Goal: Task Accomplishment & Management: Use online tool/utility

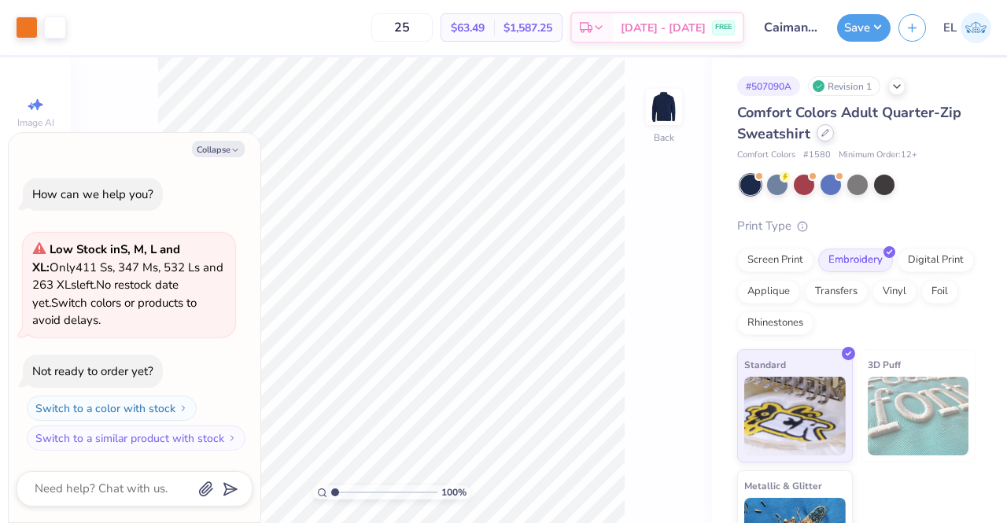
click at [822, 133] on icon at bounding box center [826, 133] width 8 height 8
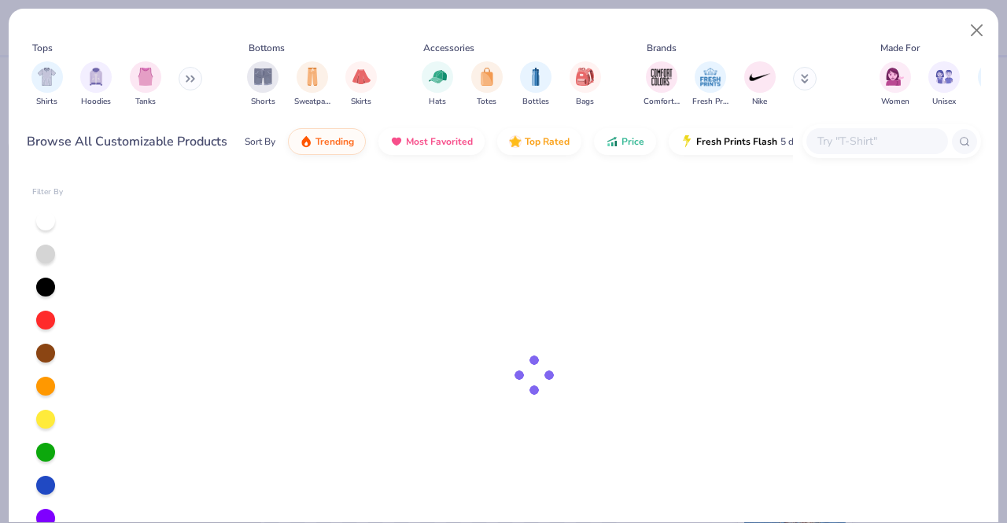
type textarea "x"
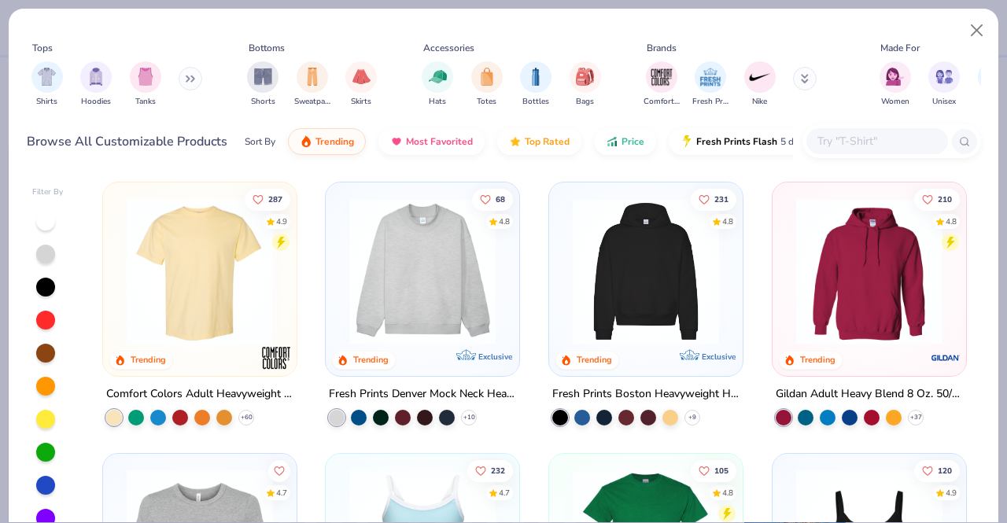
click at [836, 140] on input "text" at bounding box center [876, 141] width 121 height 18
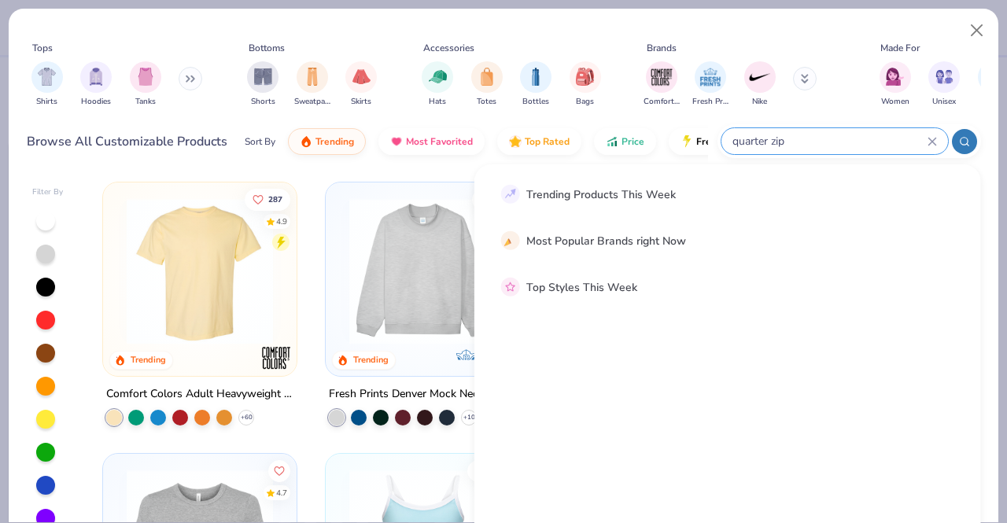
type input "quarter zip"
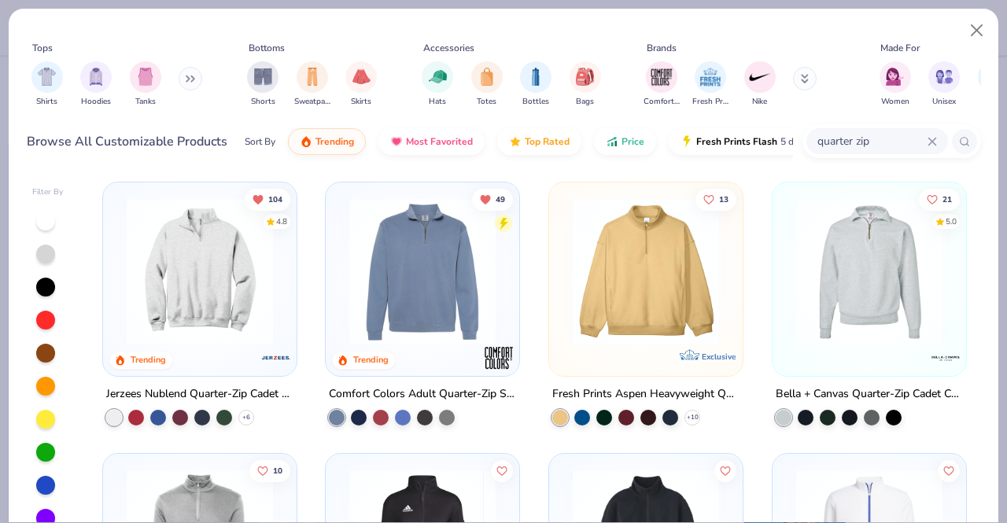
click at [230, 386] on div "Jerzees Nublend Quarter-Zip Cadet Collar Sweatshirt" at bounding box center [199, 395] width 187 height 20
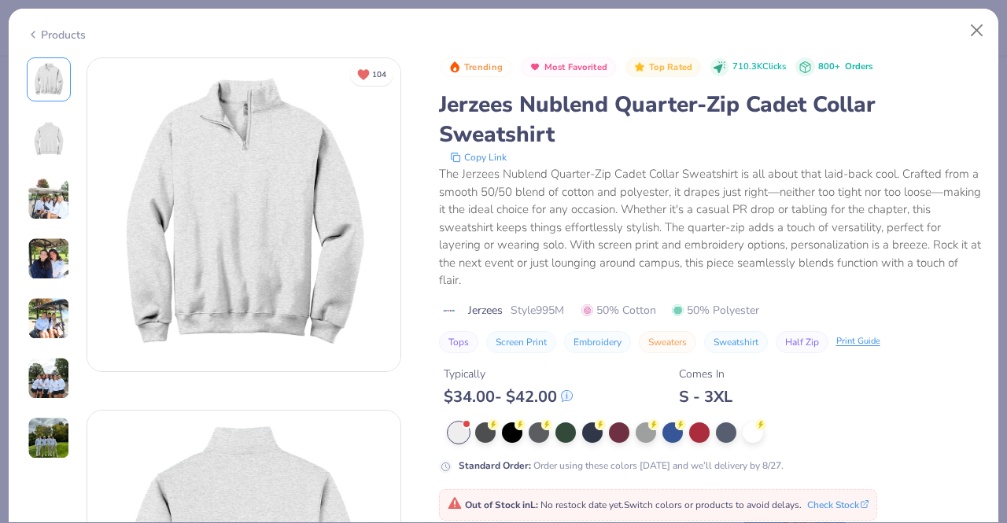
scroll to position [234, 0]
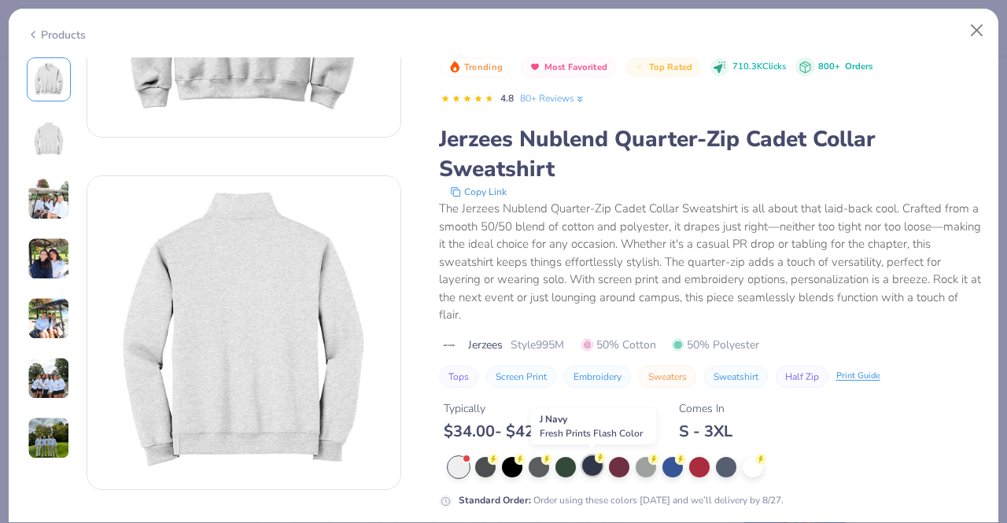
click at [588, 467] on div at bounding box center [592, 466] width 20 height 20
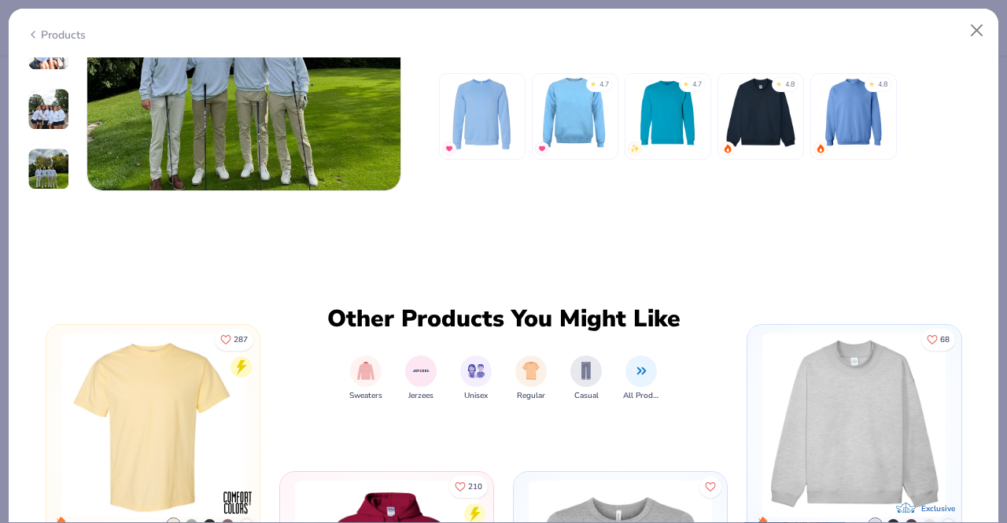
scroll to position [2066, 0]
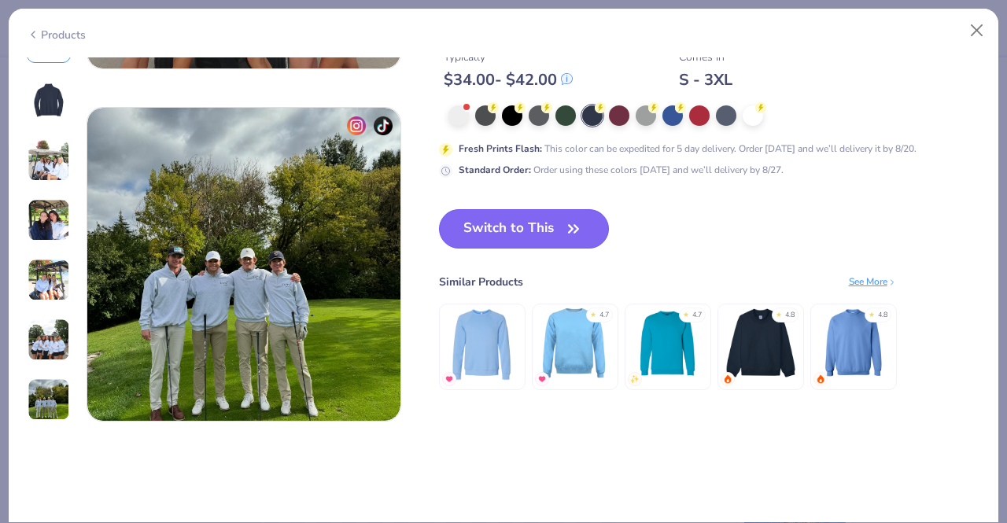
click at [546, 224] on button "Switch to This" at bounding box center [524, 228] width 171 height 39
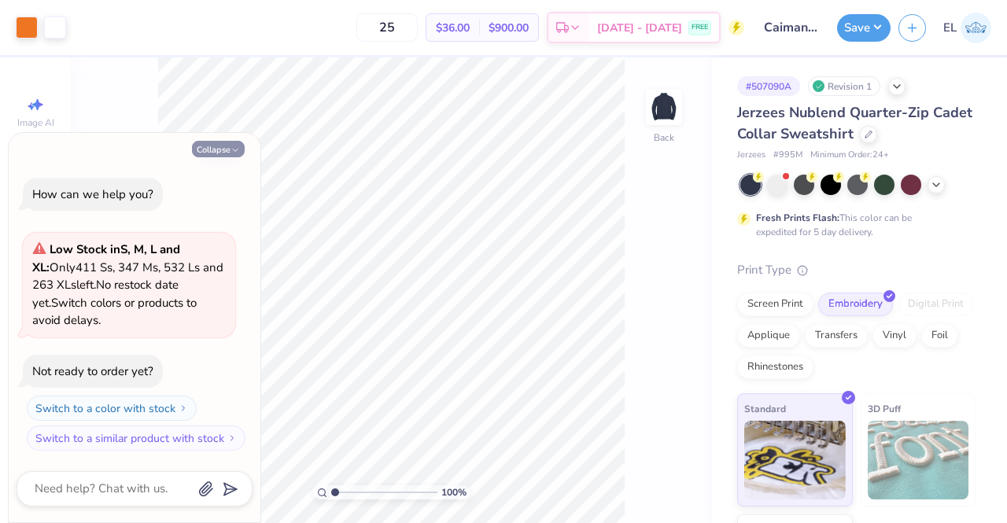
click at [223, 150] on button "Collapse" at bounding box center [218, 149] width 53 height 17
type textarea "x"
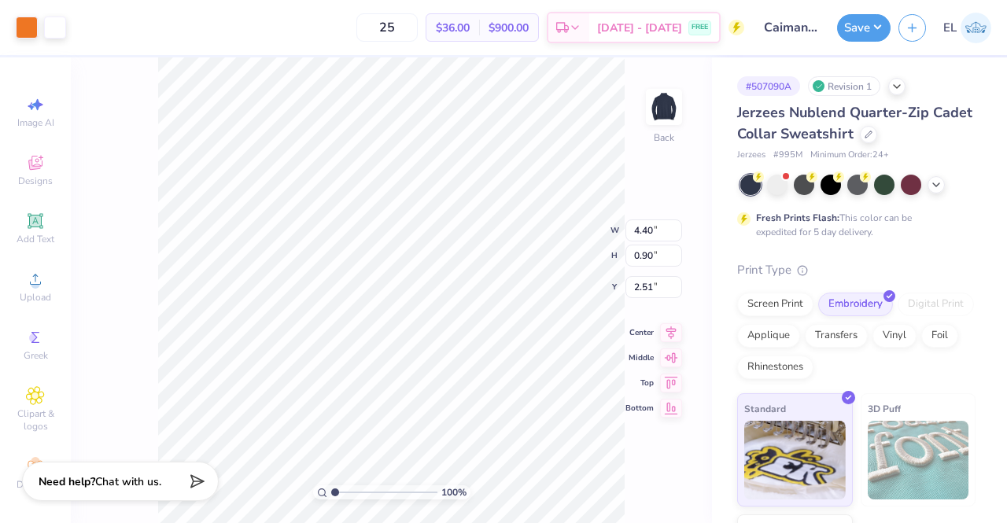
type input "3.00"
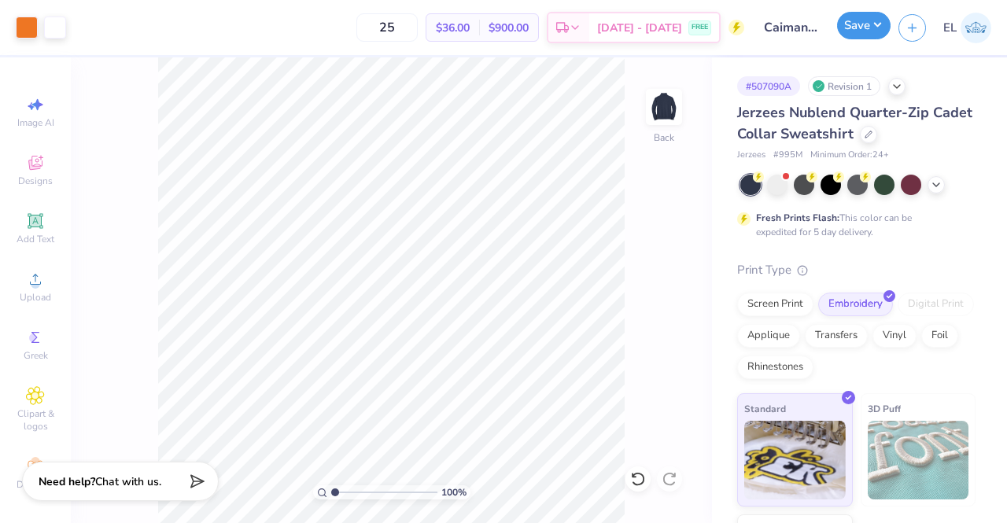
click at [869, 23] on button "Save" at bounding box center [864, 26] width 54 height 28
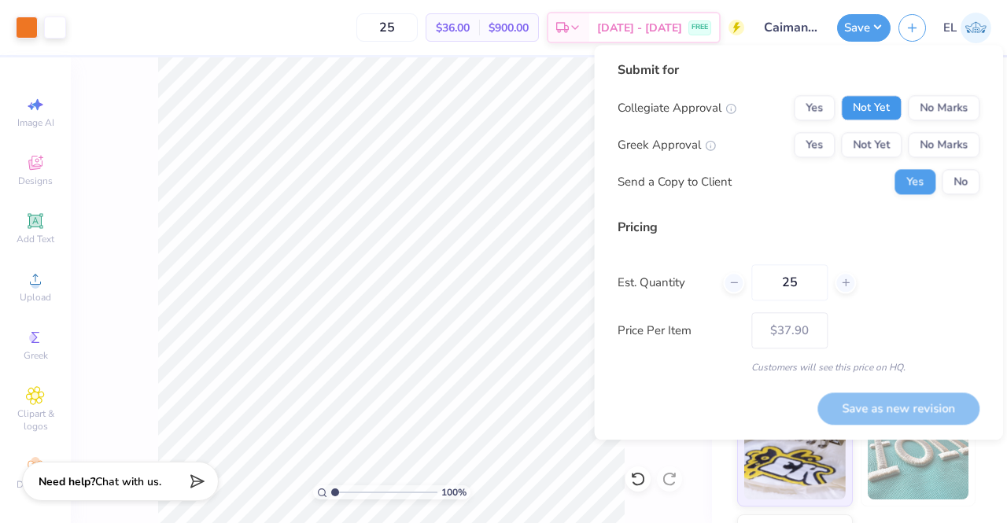
click at [884, 109] on button "Not Yet" at bounding box center [871, 107] width 61 height 25
click at [927, 143] on button "No Marks" at bounding box center [944, 144] width 72 height 25
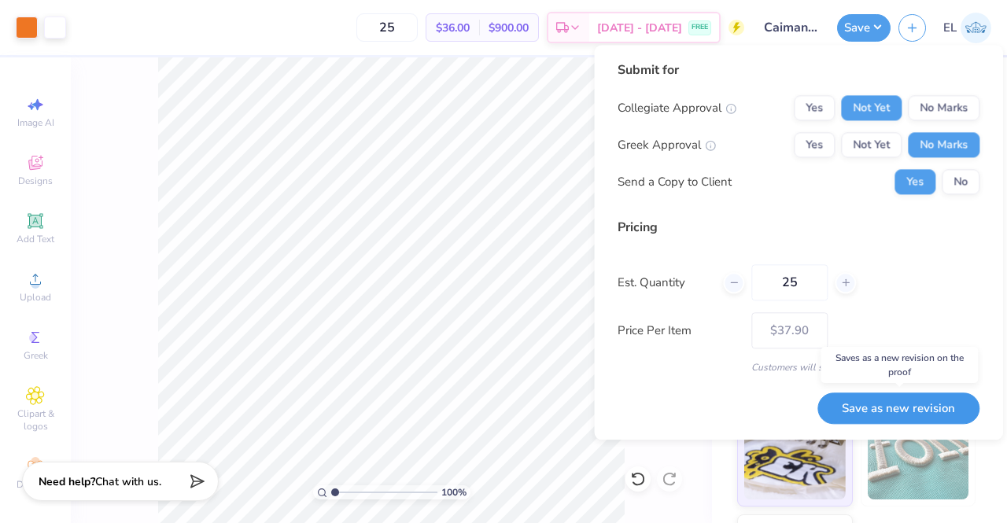
click at [878, 407] on button "Save as new revision" at bounding box center [899, 409] width 162 height 32
type input "$37.90"
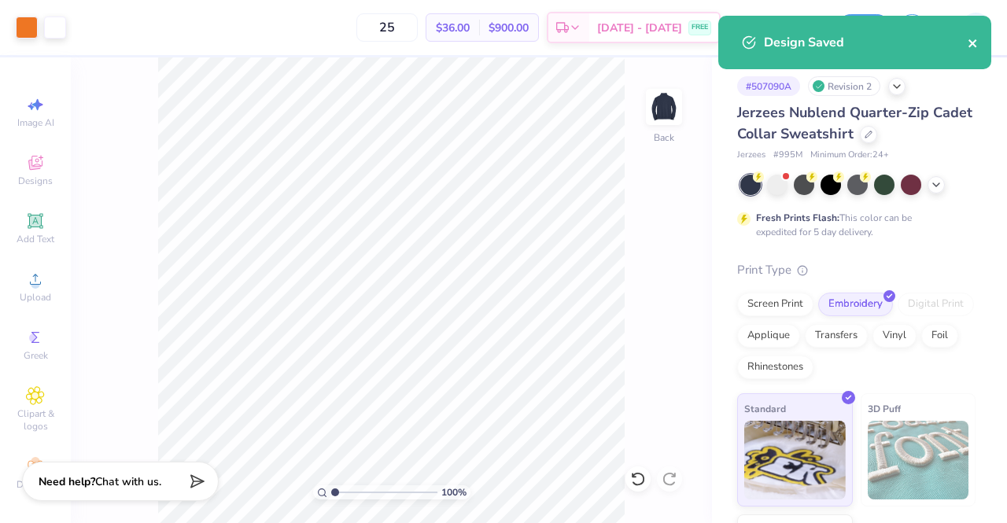
click at [973, 45] on icon "close" at bounding box center [973, 43] width 11 height 13
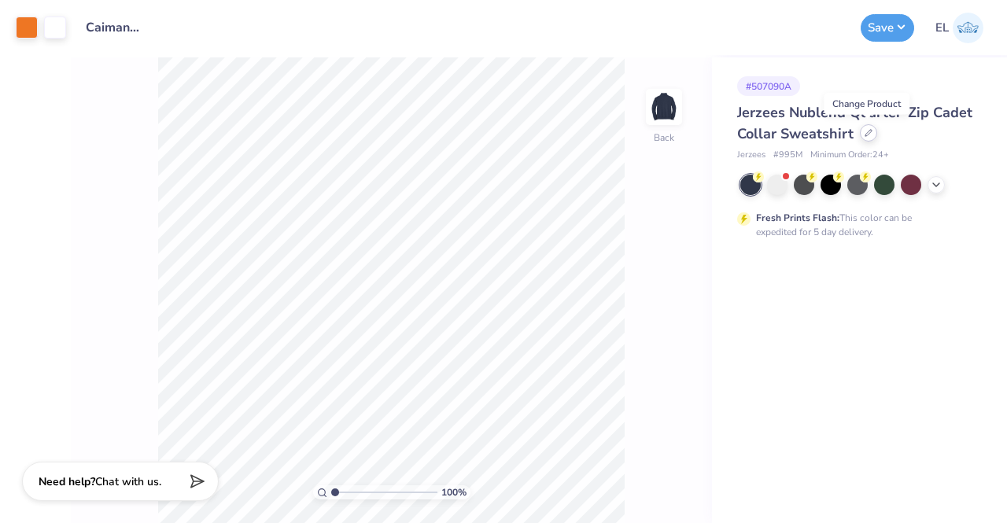
click at [870, 133] on icon at bounding box center [869, 133] width 8 height 8
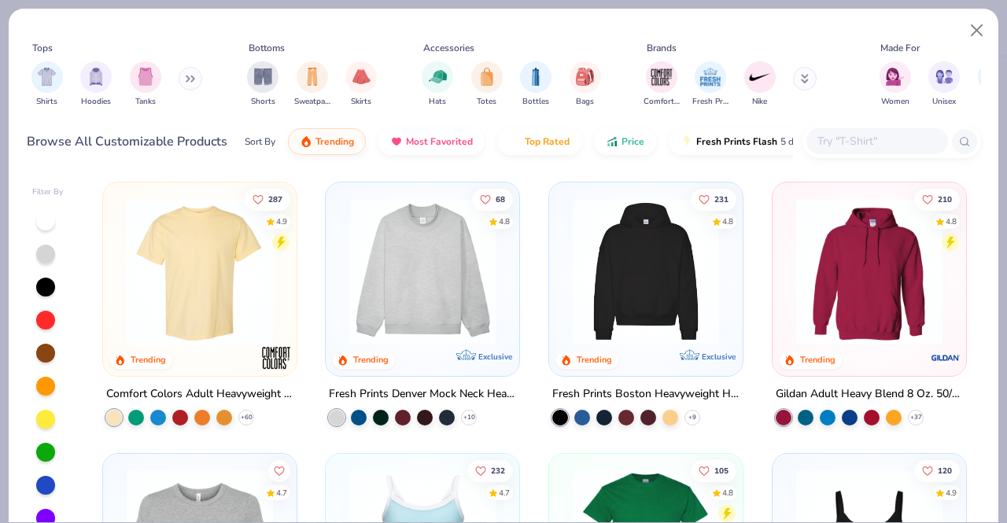
click at [847, 138] on input "text" at bounding box center [876, 141] width 121 height 18
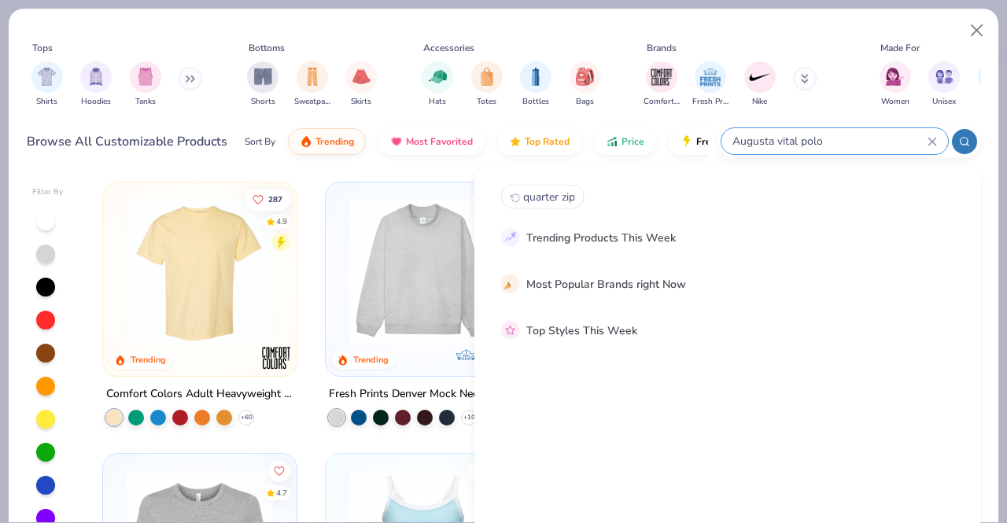
type input "Augusta vital polo"
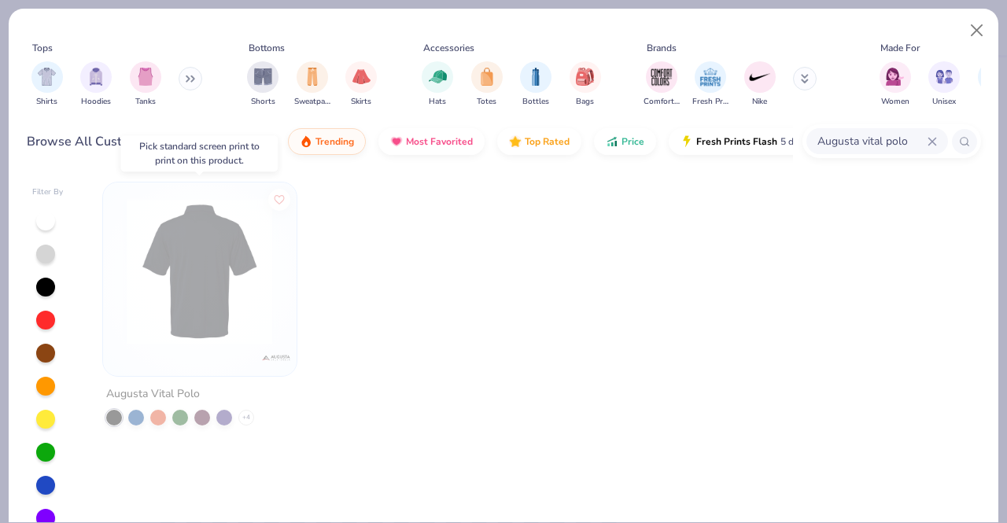
click at [201, 342] on img at bounding box center [200, 271] width 162 height 146
click at [170, 390] on div "Augusta Vital Polo" at bounding box center [153, 395] width 94 height 20
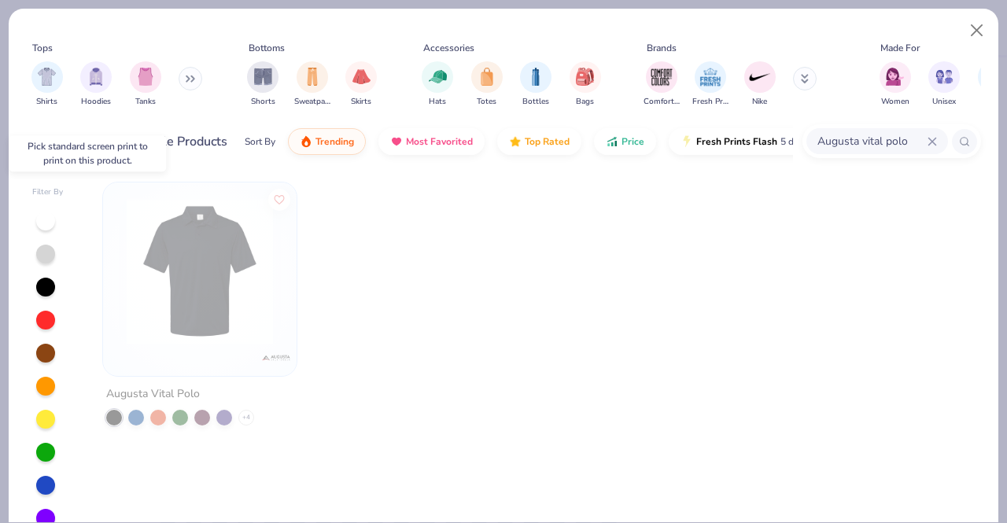
click at [207, 294] on img at bounding box center [200, 271] width 162 height 146
click at [980, 26] on button "Close" at bounding box center [977, 31] width 30 height 30
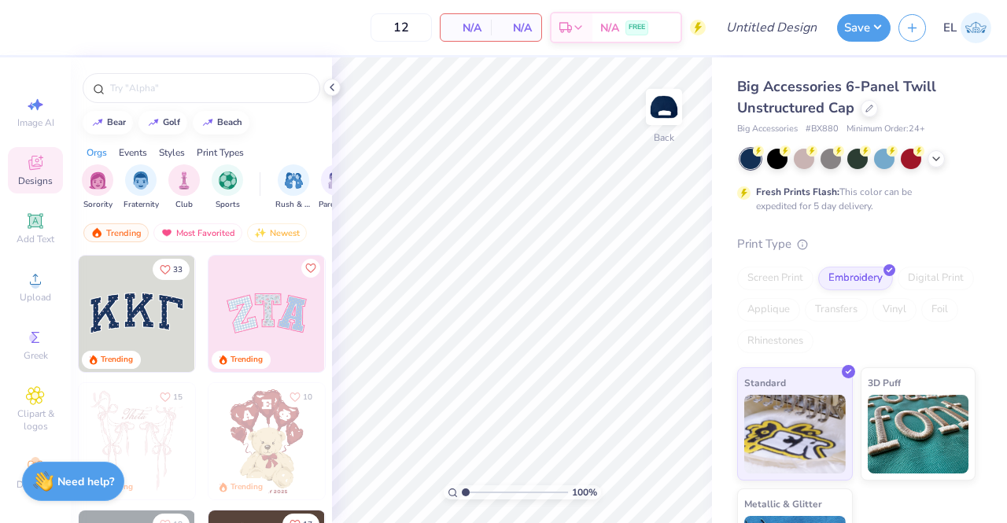
drag, startPoint x: 415, startPoint y: 29, endPoint x: 362, endPoint y: 31, distance: 53.5
click at [362, 31] on div "12 N/A Per Item N/A Total Est. Delivery N/A FREE" at bounding box center [365, 27] width 682 height 55
type input "25"
click at [327, 21] on div "25 N/A Per Item N/A Total Est. Delivery N/A FREE" at bounding box center [365, 27] width 682 height 55
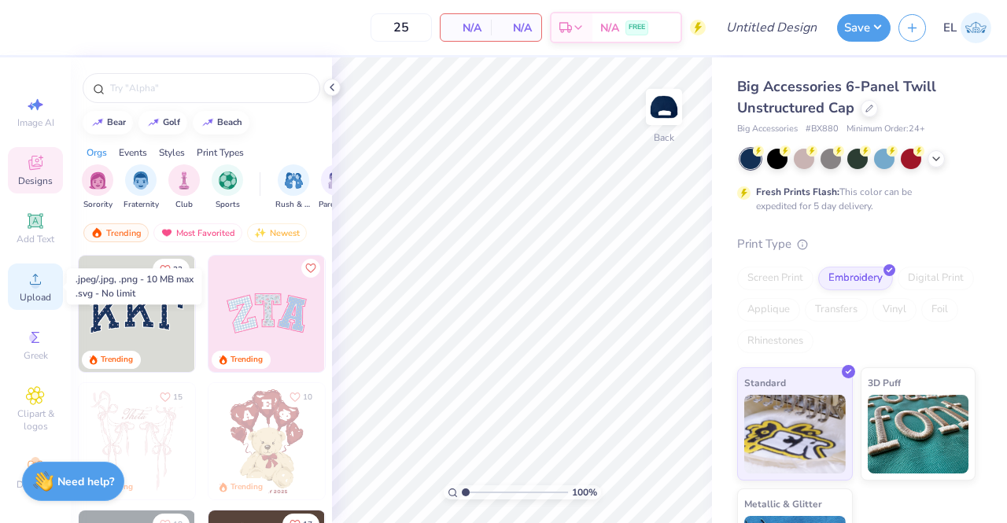
click at [34, 282] on icon at bounding box center [35, 279] width 11 height 11
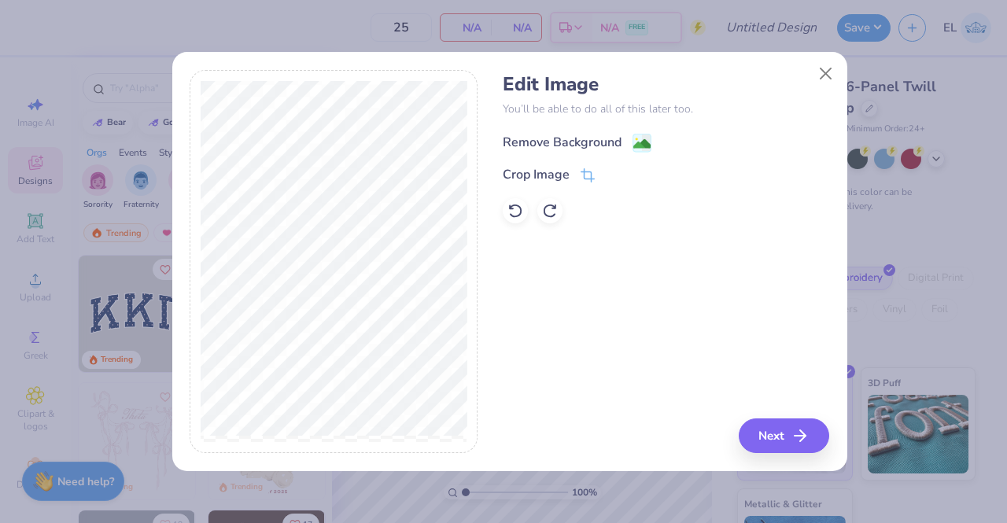
click at [559, 146] on div "Remove Background" at bounding box center [562, 142] width 119 height 19
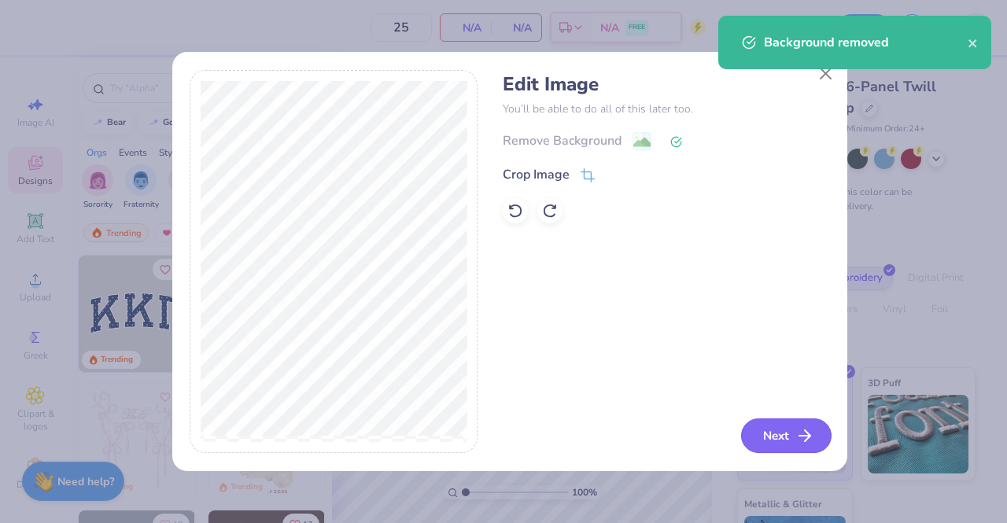
click at [768, 425] on button "Next" at bounding box center [786, 436] width 90 height 35
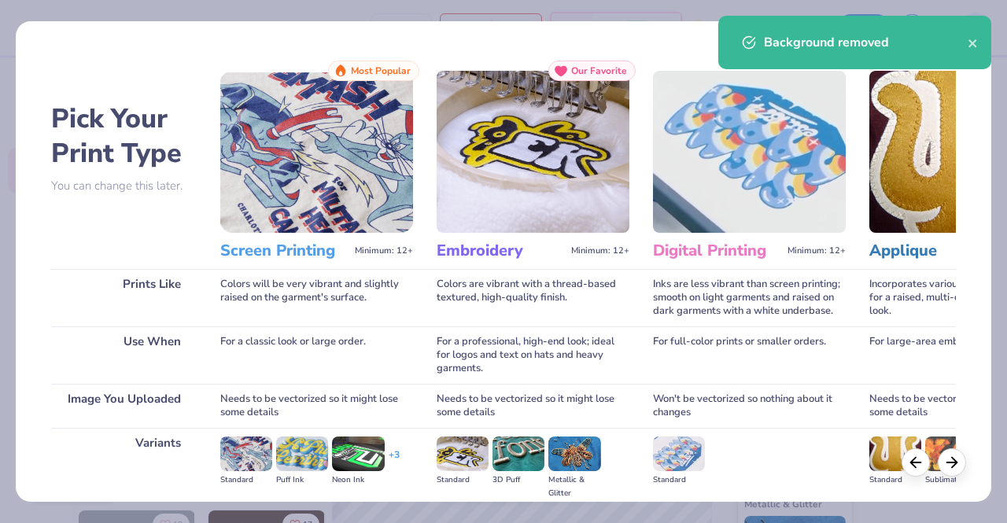
scroll to position [182, 0]
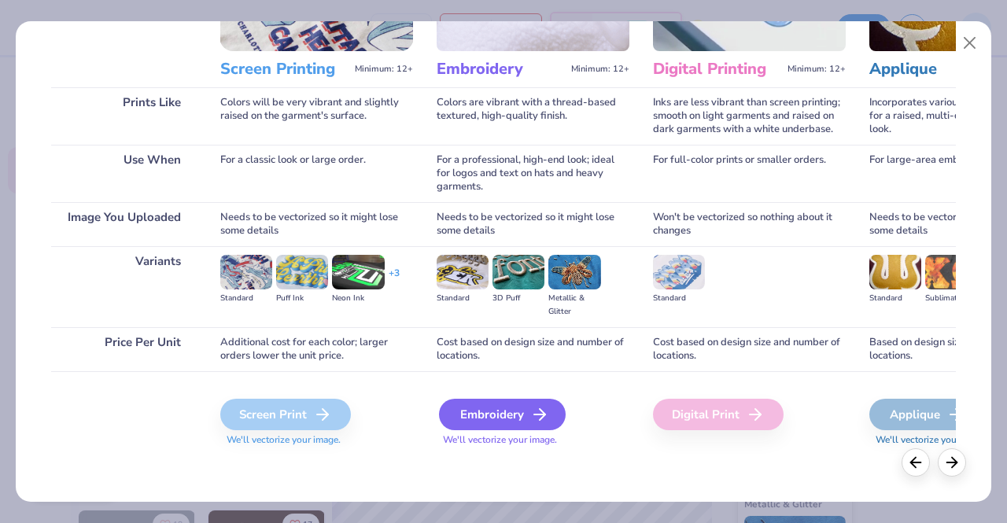
click at [508, 415] on div "Embroidery" at bounding box center [502, 414] width 127 height 31
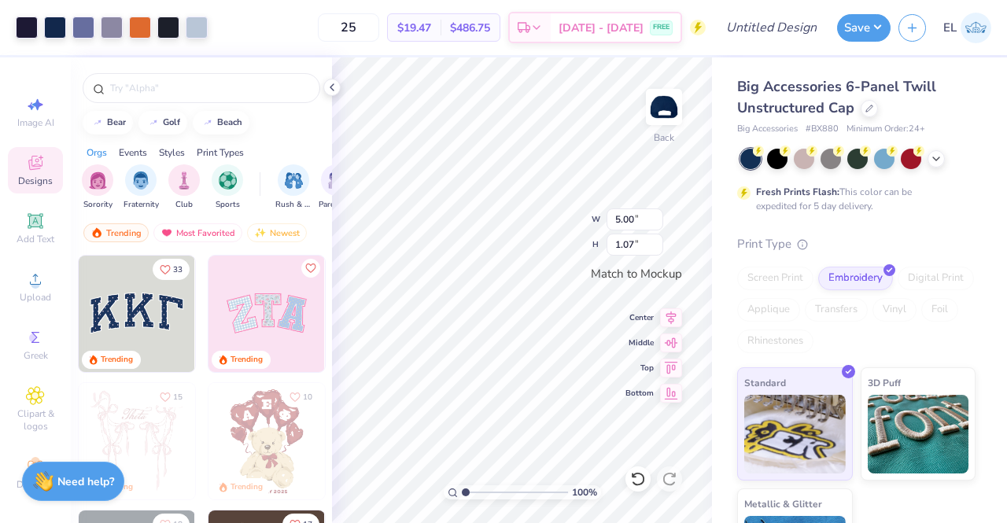
type input "1.0001647195198"
type input "4.66"
type input "1.00"
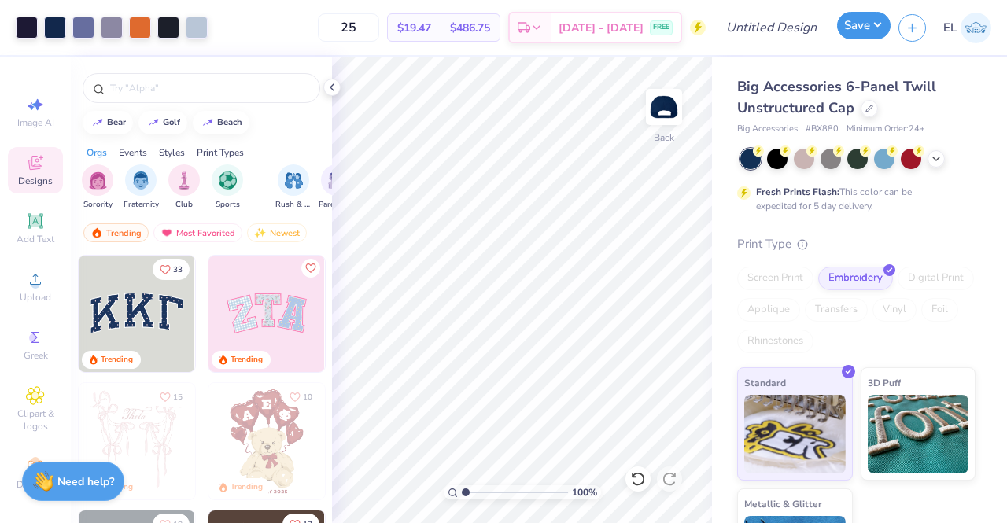
click at [869, 29] on button "Save" at bounding box center [864, 26] width 54 height 28
type input "1.0001647195198"
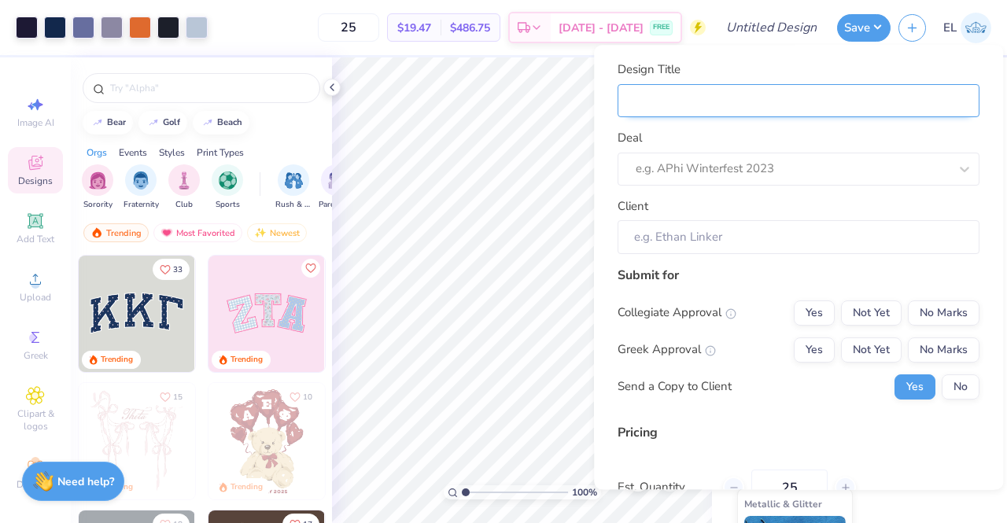
click at [716, 111] on input "Design Title" at bounding box center [799, 101] width 362 height 34
type input "C"
type input "1.0001647195198"
type input "C"
type input "Ca"
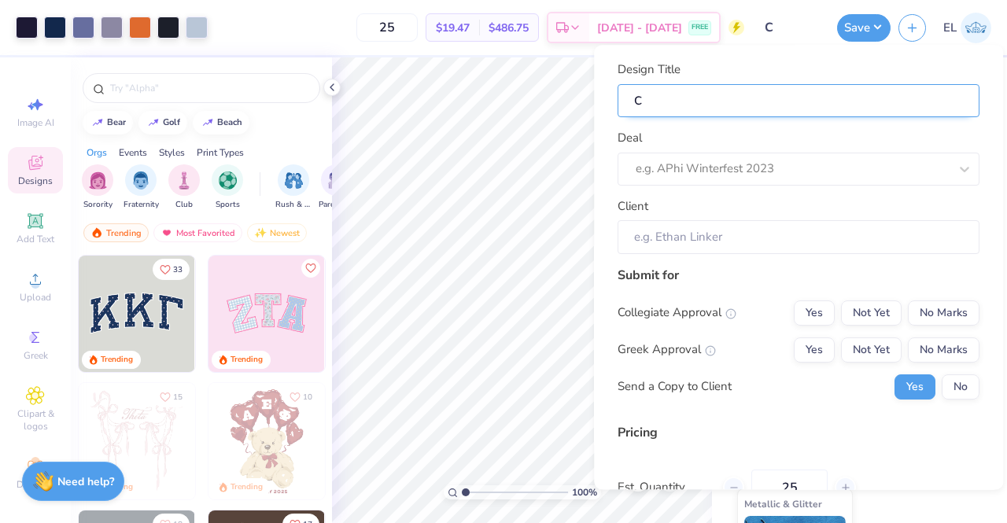
type input "1.0001647195198"
type input "Ca"
type input "Cai"
type input "1.0001647195198"
type input "Caim"
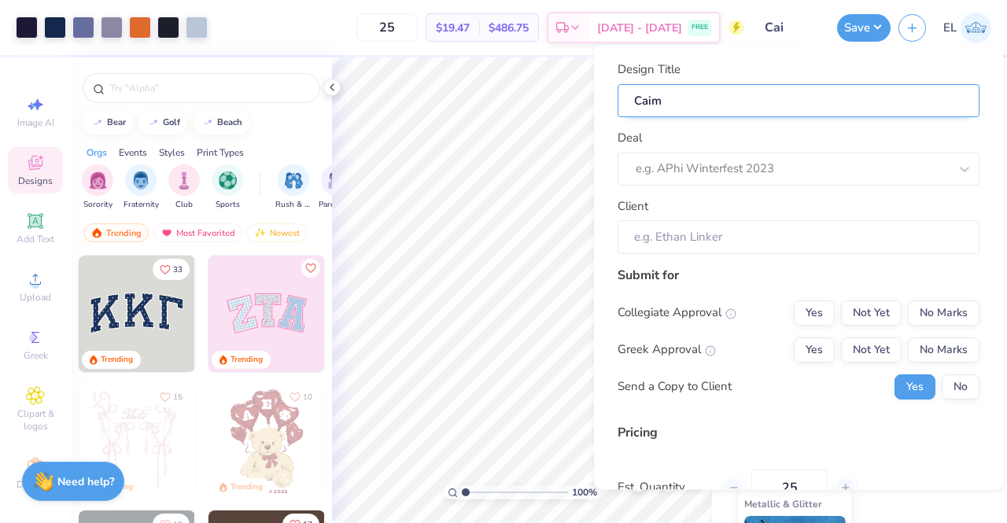
type input "Caim"
type input "1.0001647195198"
type input "Caima"
type input "1.0001647195198"
type input "Caima"
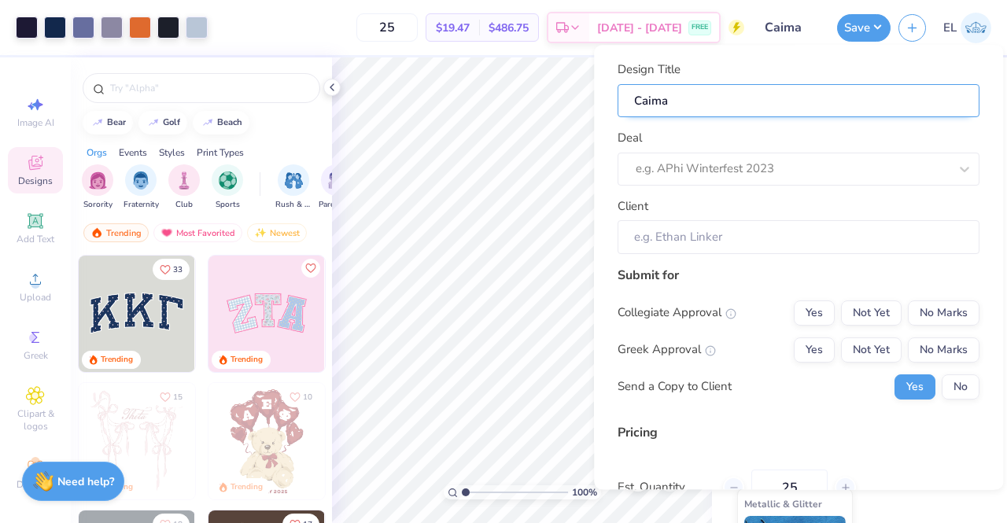
type input "Caiman"
type input "1.0001647195198"
type input "Caiman"
type input "Caimane"
type input "1.0001647195198"
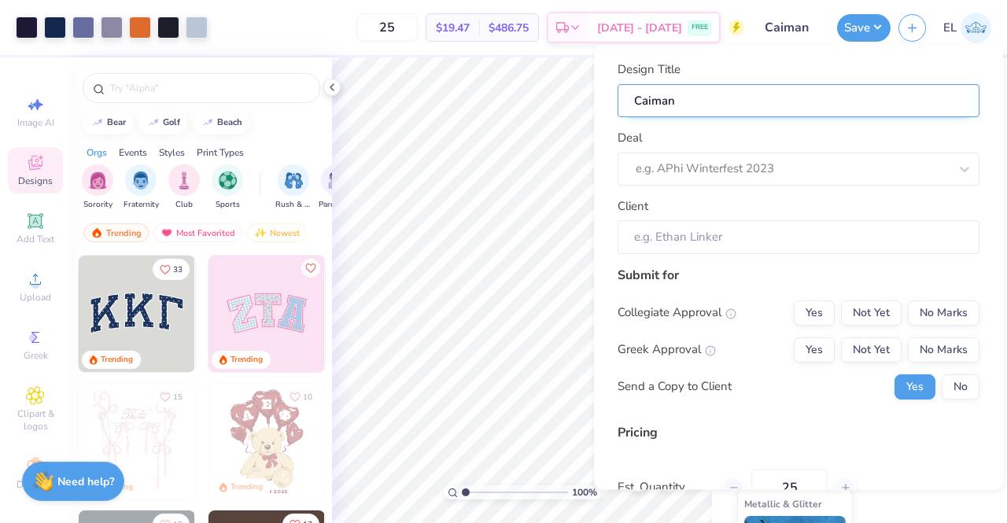
type input "Caimane"
type input "Caimanes"
type input "1.0001647195198"
type input "Caimanes"
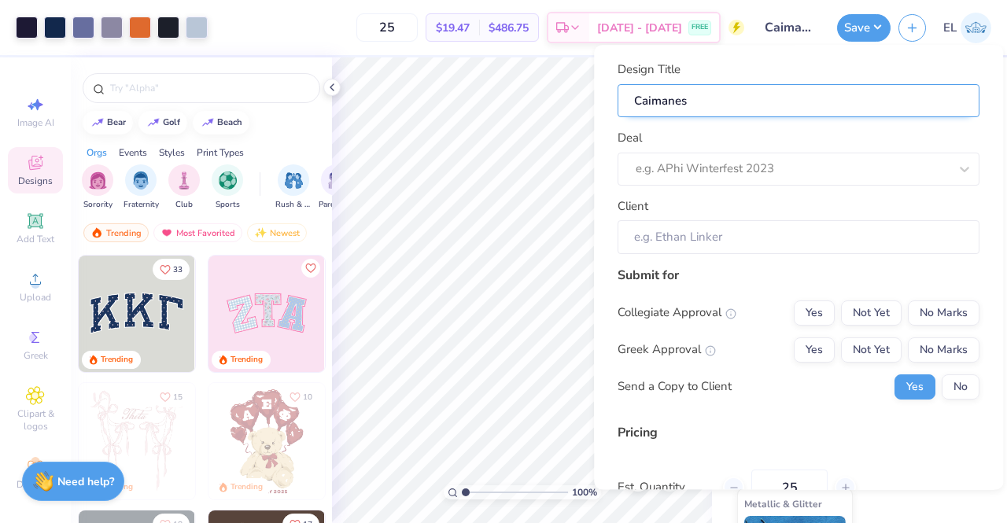
type input "1.0001647195198"
type input "Caimanes"
type input "Caimanes C"
type input "1.0001647195198"
type input "Caimanes C"
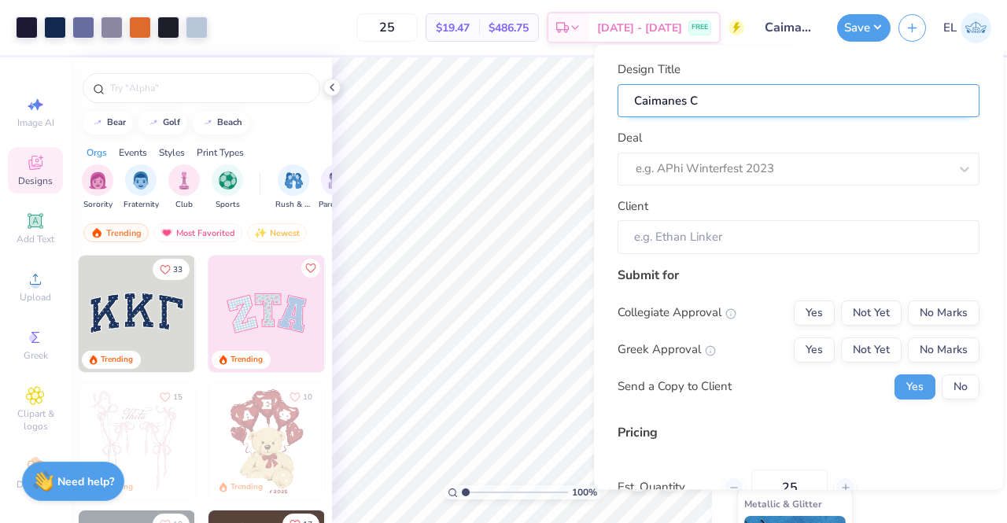
type input "Caimanes Ca"
type input "1.0001647195198"
type input "Caimanes Cap"
type input "1.0001647195198"
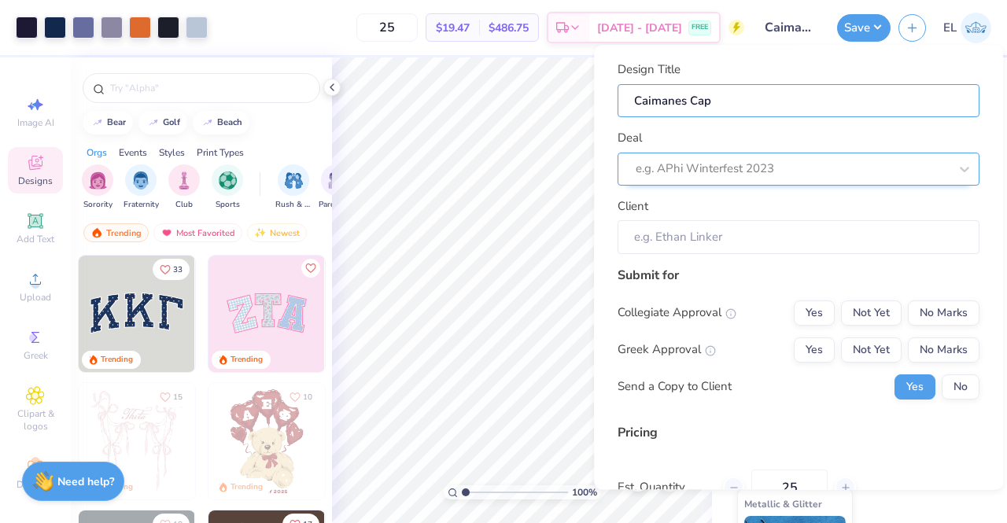
type input "Caimanes Cap"
click at [770, 172] on div at bounding box center [792, 169] width 313 height 21
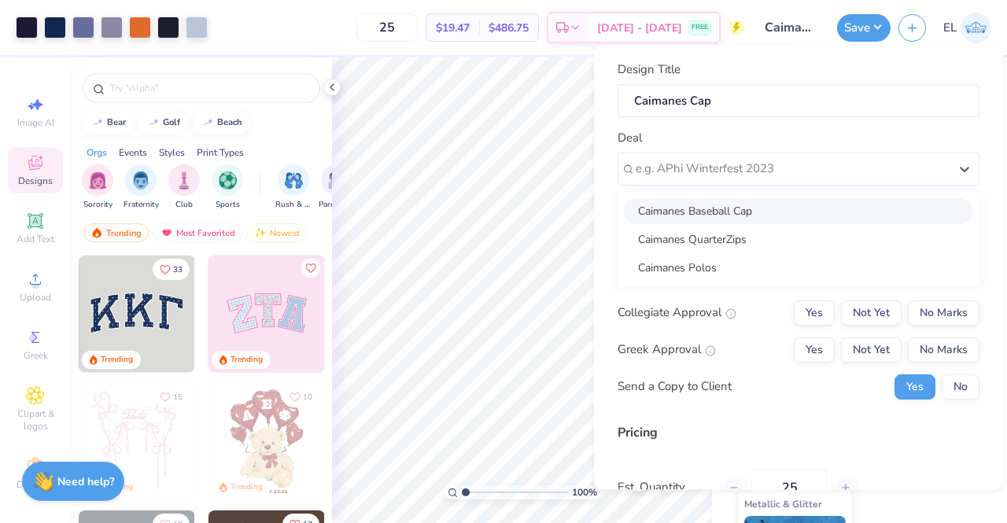
click at [771, 208] on div "Caimanes Baseball Cap" at bounding box center [798, 211] width 349 height 26
type input "1.0001647195198"
type input "Olivia Siller"
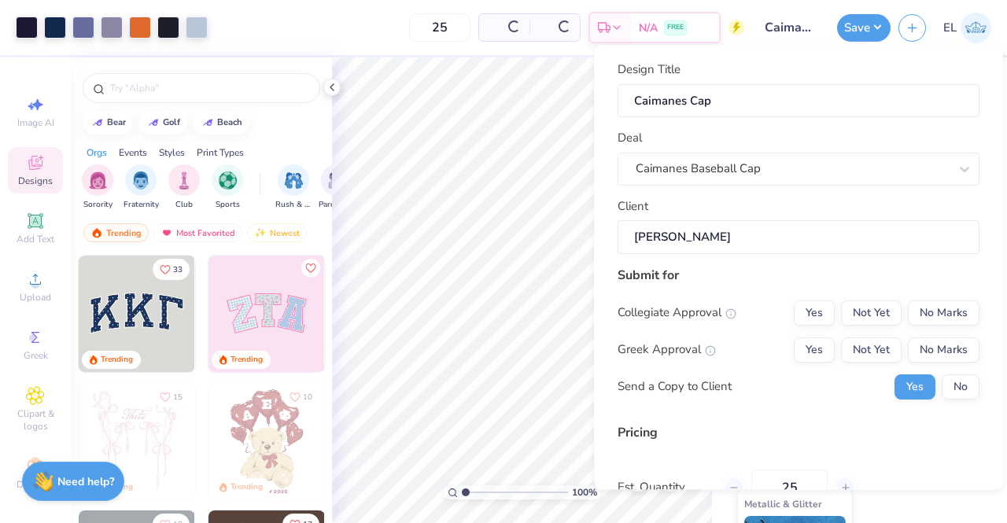
type input "$19.47"
click at [872, 311] on button "Not Yet" at bounding box center [871, 313] width 61 height 25
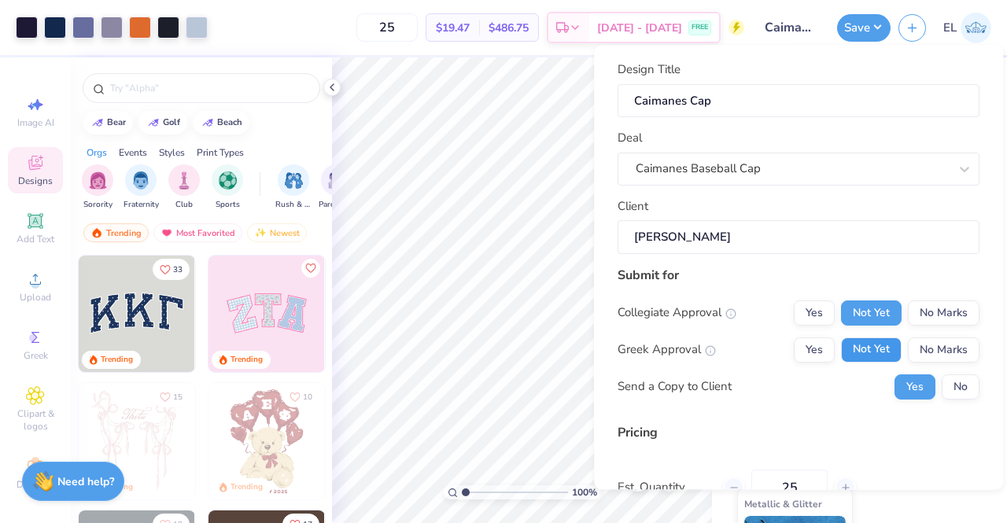
click at [875, 348] on button "Not Yet" at bounding box center [871, 350] width 61 height 25
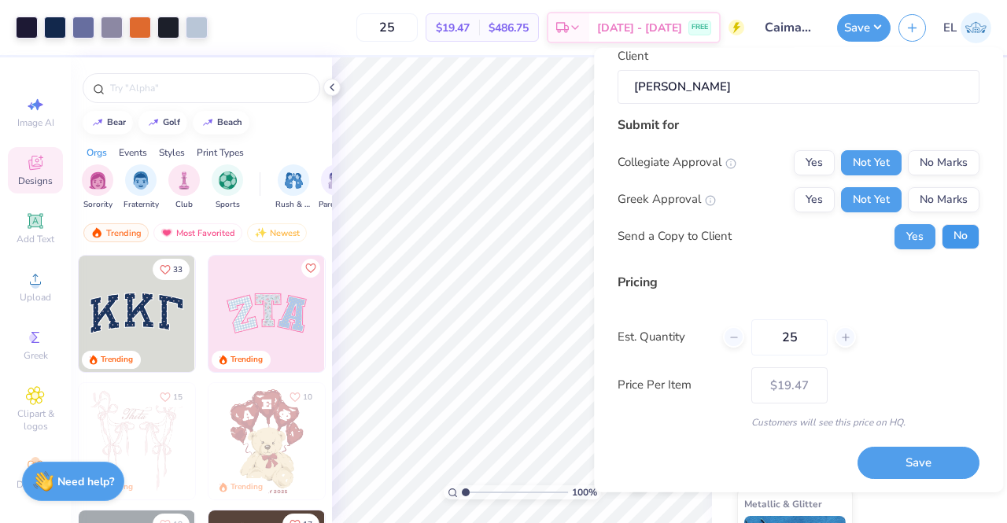
click at [953, 240] on button "No" at bounding box center [961, 235] width 38 height 25
type input "1.0001647195198"
click at [914, 460] on button "Save" at bounding box center [919, 463] width 122 height 32
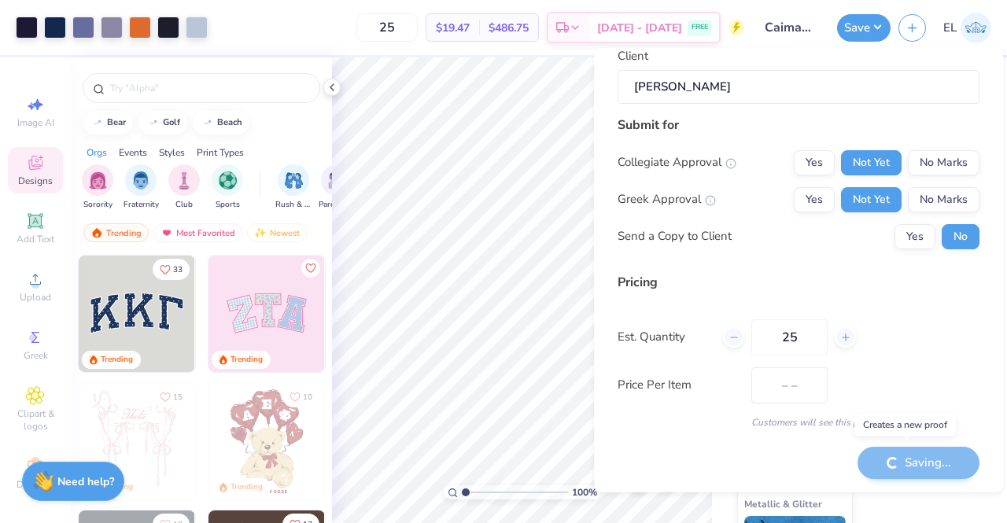
type input "$19.47"
type input "1.0001647195198"
type input "– –"
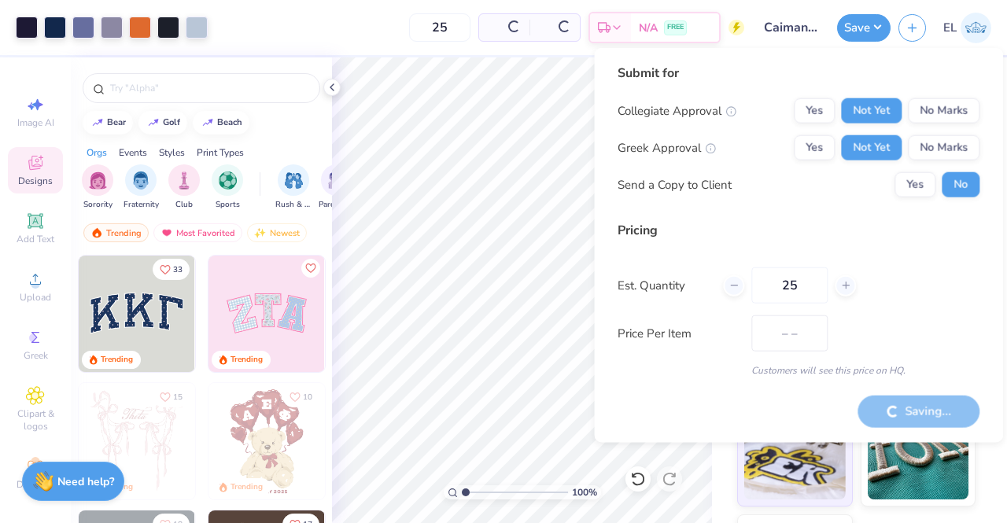
type input "1.0001647195198"
type input "$19.47"
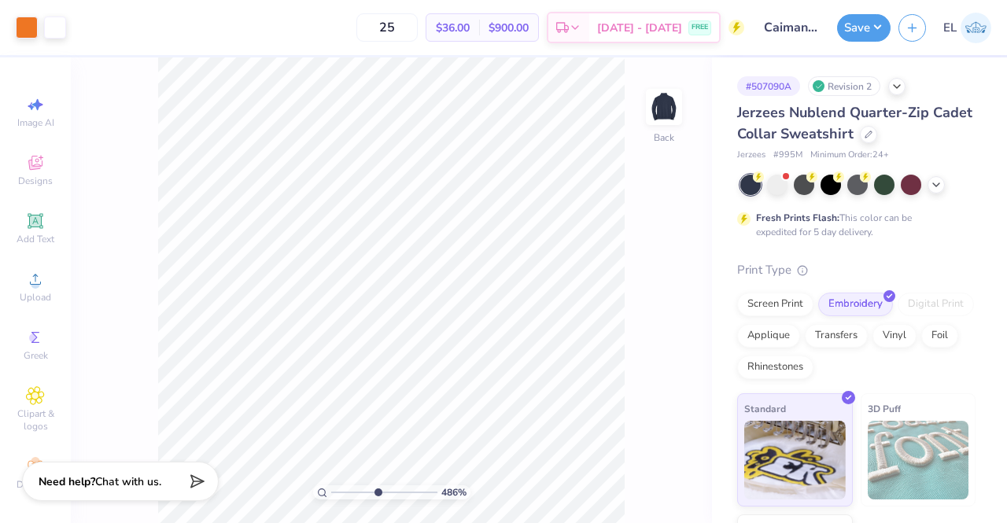
drag, startPoint x: 342, startPoint y: 493, endPoint x: 376, endPoint y: 489, distance: 34.8
click at [376, 489] on input "range" at bounding box center [384, 493] width 106 height 14
type input "1"
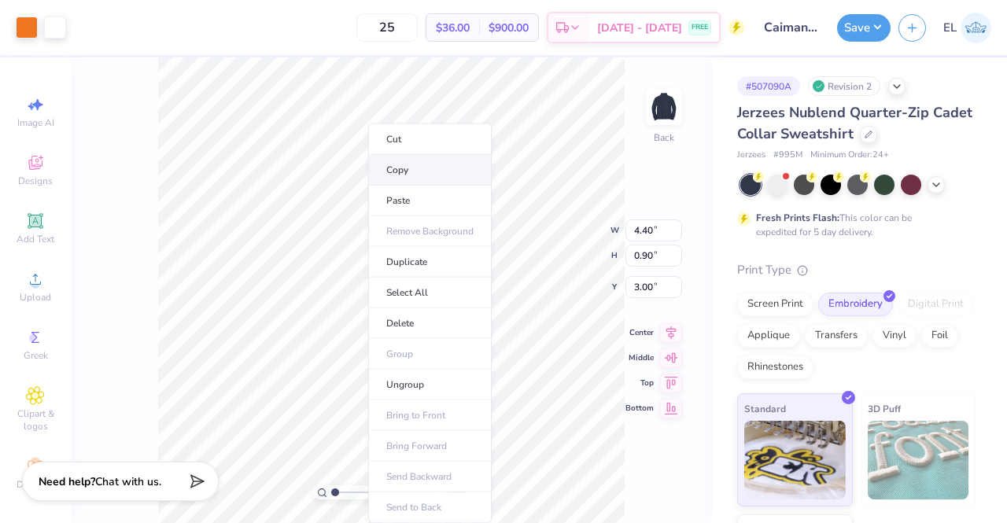
click at [416, 171] on li "Copy" at bounding box center [430, 170] width 124 height 31
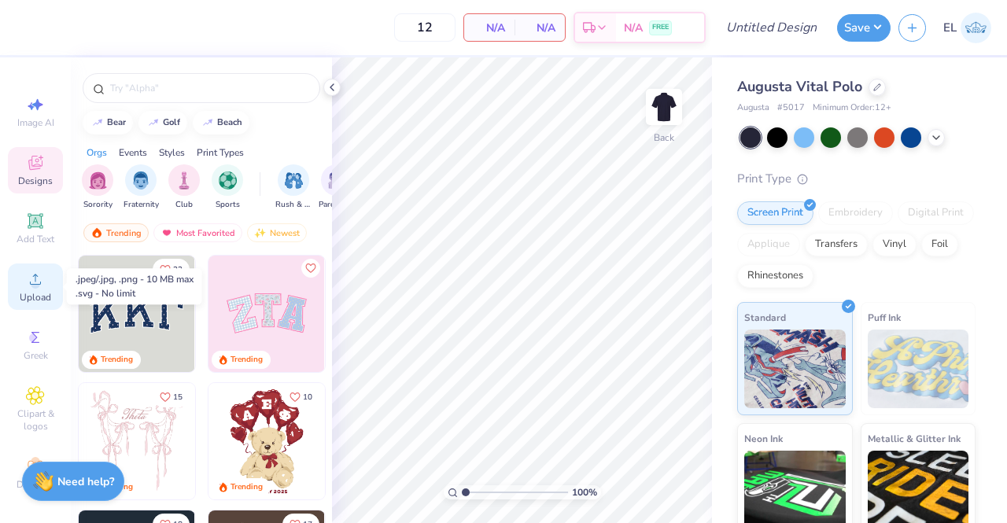
click at [30, 283] on icon at bounding box center [35, 279] width 11 height 11
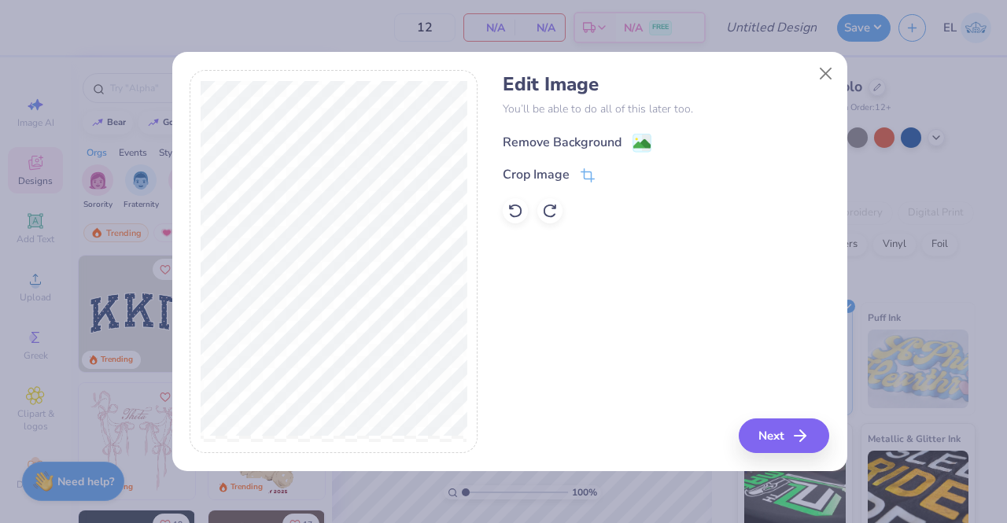
click at [564, 145] on div "Remove Background" at bounding box center [562, 142] width 119 height 19
click at [806, 432] on polyline "button" at bounding box center [808, 435] width 6 height 11
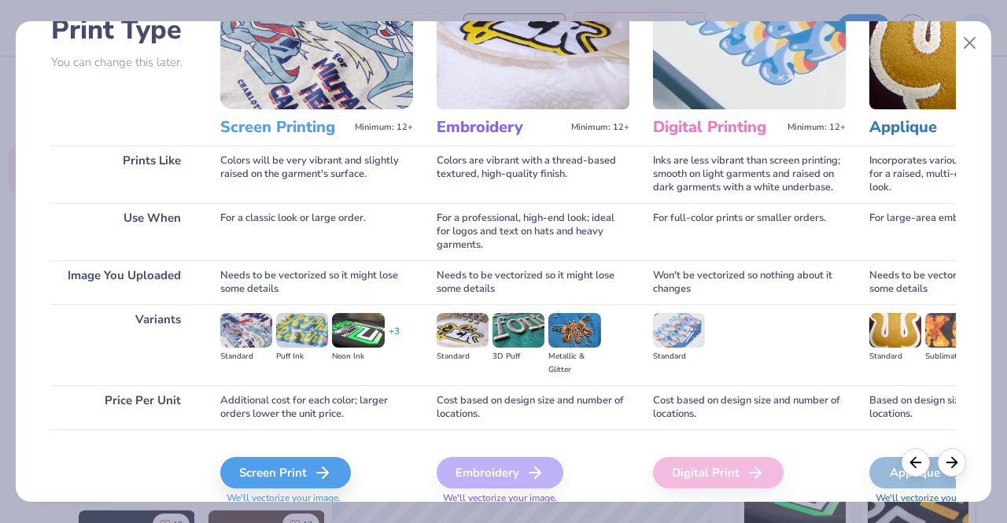
scroll to position [182, 0]
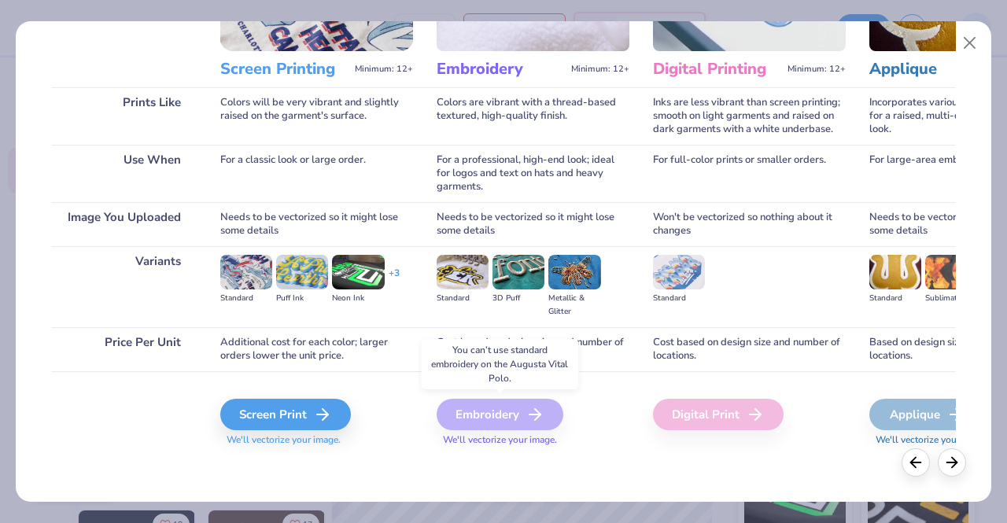
click at [507, 418] on div "Embroidery" at bounding box center [500, 414] width 127 height 31
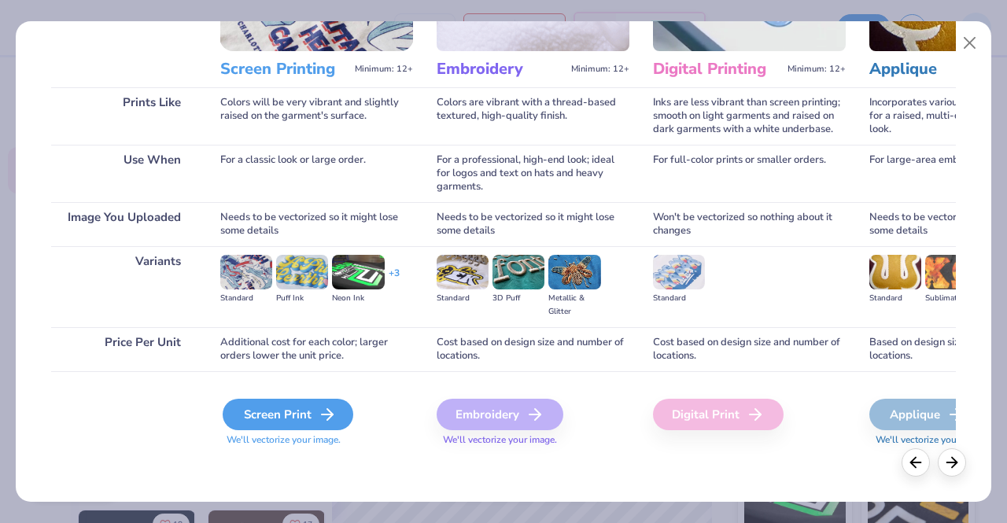
click at [327, 409] on polyline at bounding box center [330, 414] width 6 height 11
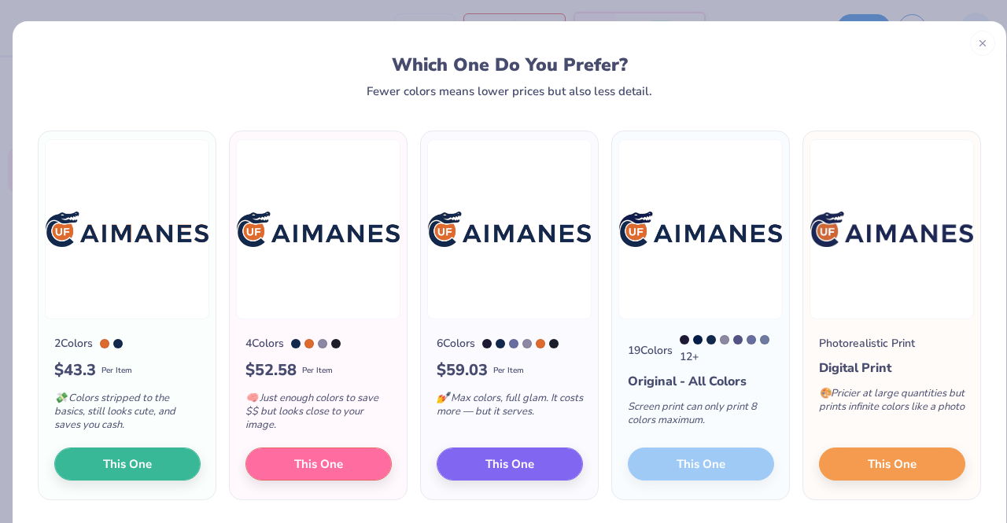
scroll to position [49, 0]
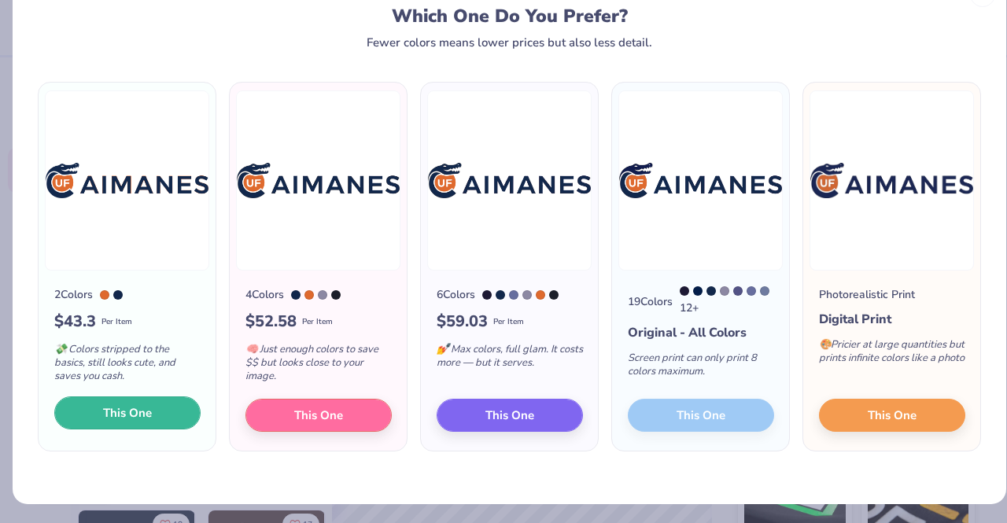
click at [131, 415] on span "This One" at bounding box center [127, 413] width 49 height 18
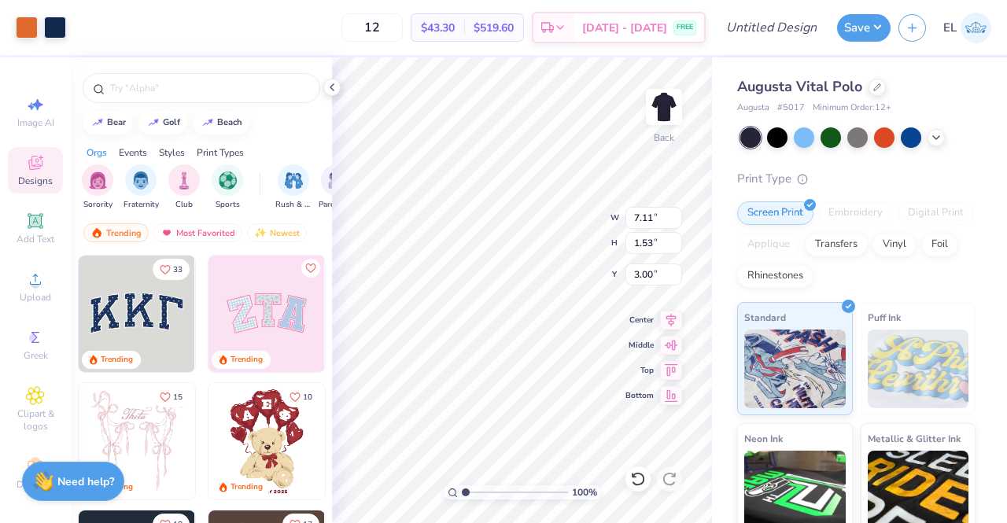
type input "3.00"
type input "6.27"
type input "1.35"
type input "3.18"
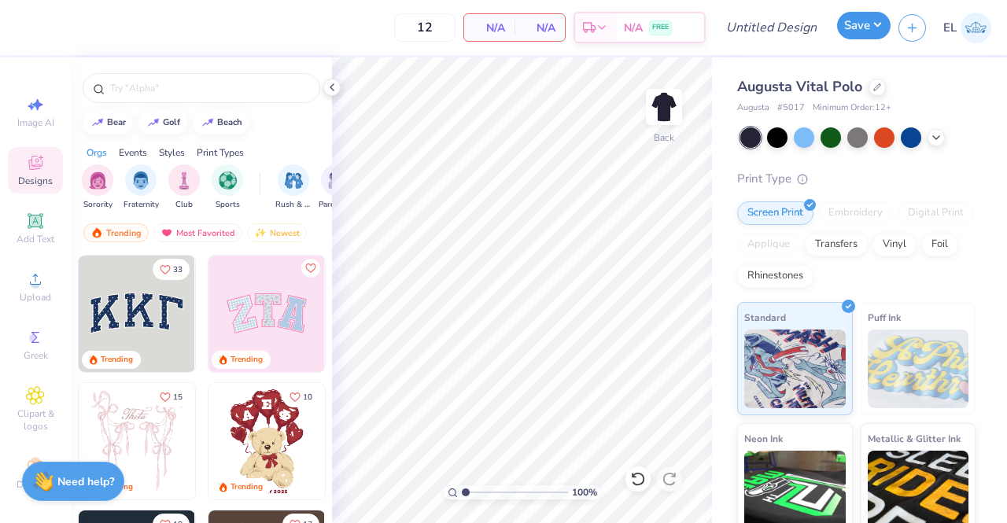
click at [873, 27] on button "Save" at bounding box center [864, 26] width 54 height 28
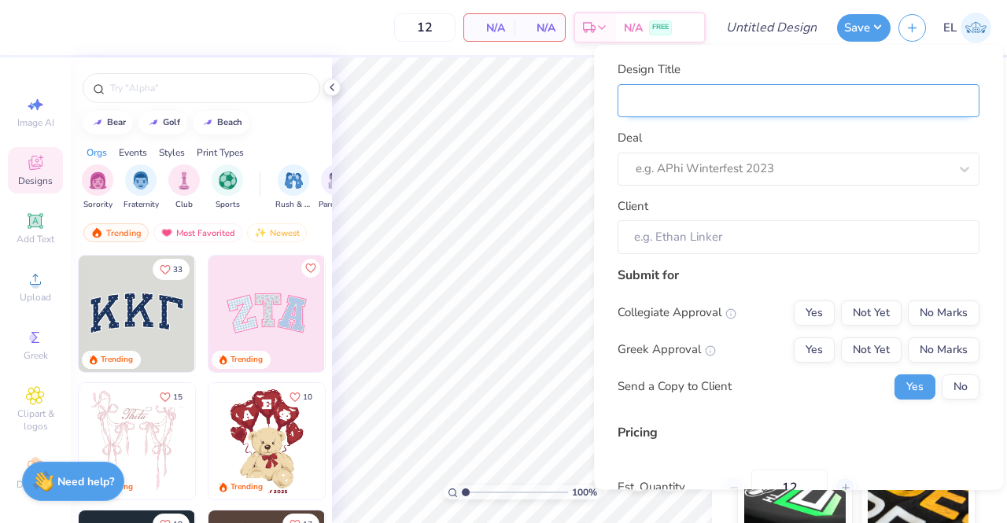
click at [752, 108] on input "Design Title" at bounding box center [799, 101] width 362 height 34
type input "C"
type input "Ca"
type input "Cai"
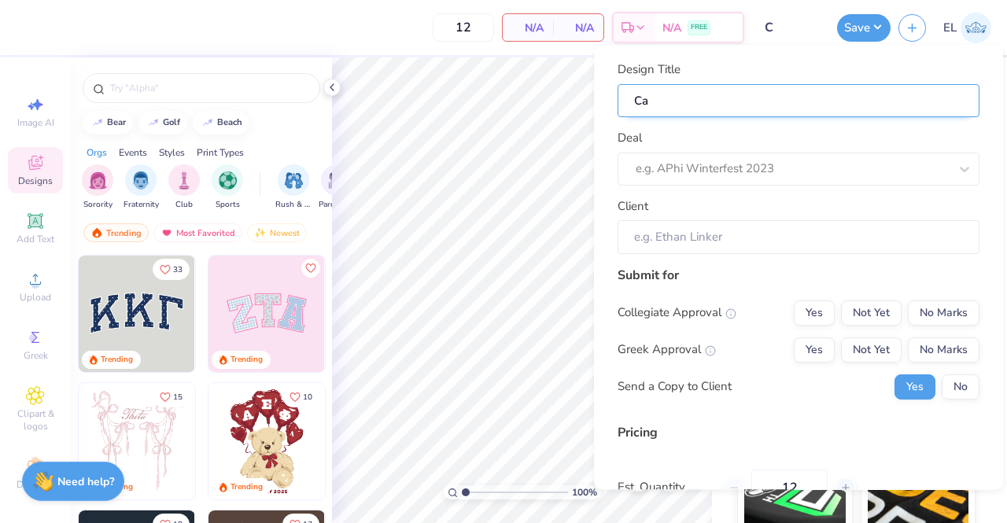
type input "Cai"
type input "Caim"
type input "Caima"
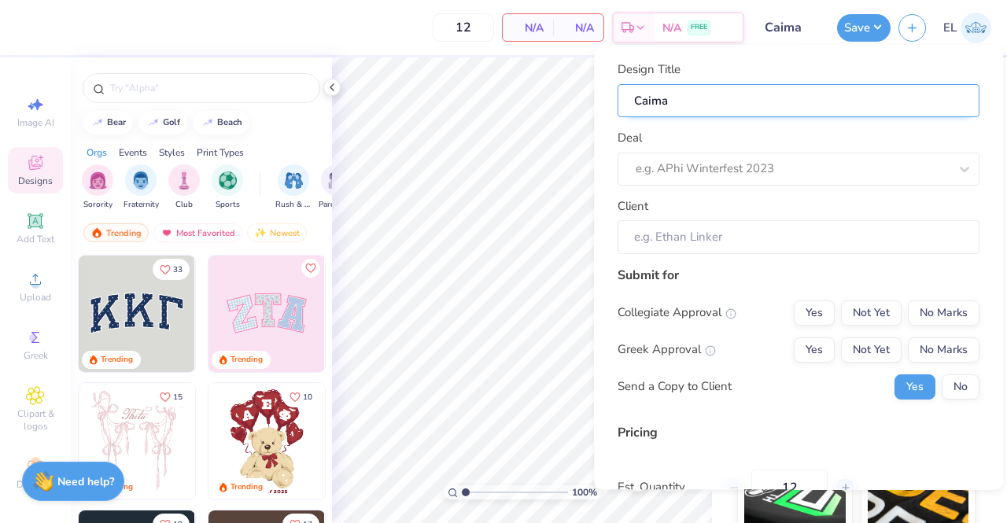
type input "Caiman"
type input "Caimane"
type input "Caimanes"
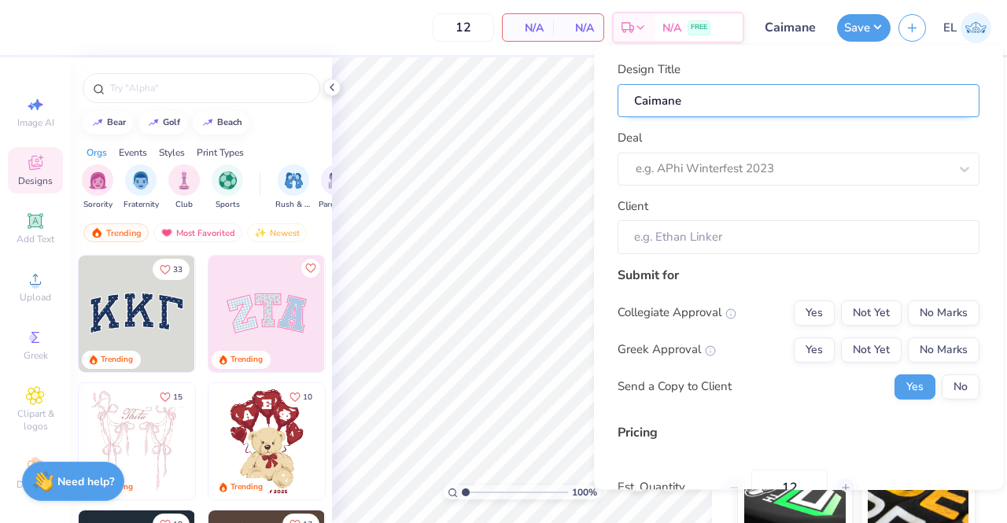
type input "Caimanes"
type input "Caimanes P"
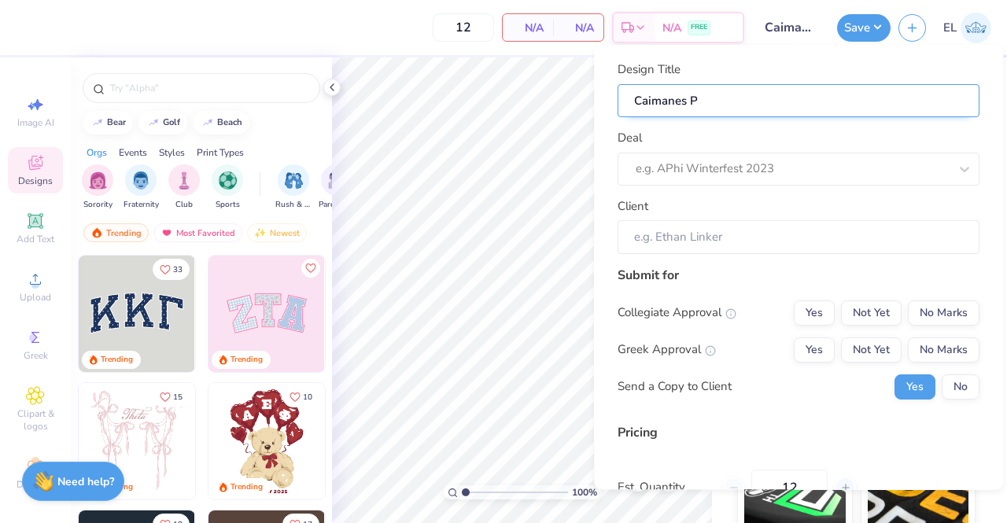
type input "Caimanes Po"
type input "Caimanes Pol"
type input "Caimanes Polo"
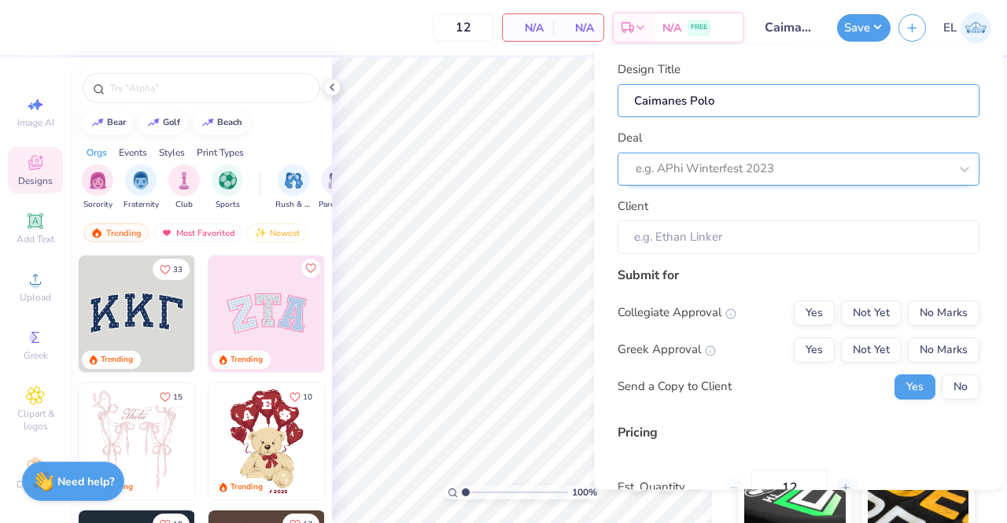
type input "Caimanes Polo"
click at [719, 166] on div at bounding box center [777, 169] width 282 height 21
click at [772, 164] on div at bounding box center [792, 169] width 313 height 21
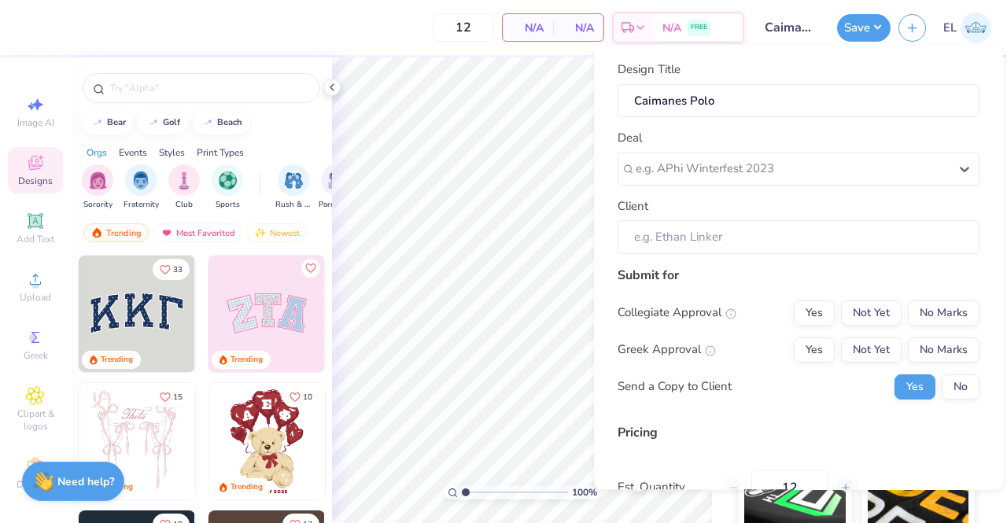
click at [755, 139] on div "Deal Select is focused ,type to refine list, press Down to open the menu, e.g. …" at bounding box center [799, 157] width 362 height 57
